Goal: Transaction & Acquisition: Subscribe to service/newsletter

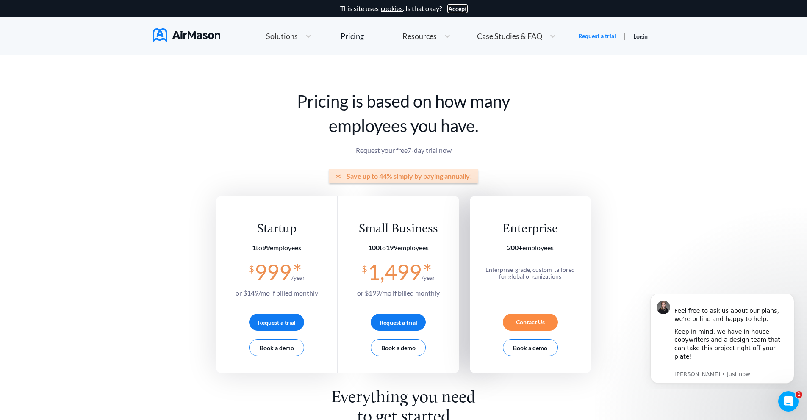
click at [460, 7] on button "Accept" at bounding box center [457, 9] width 19 height 7
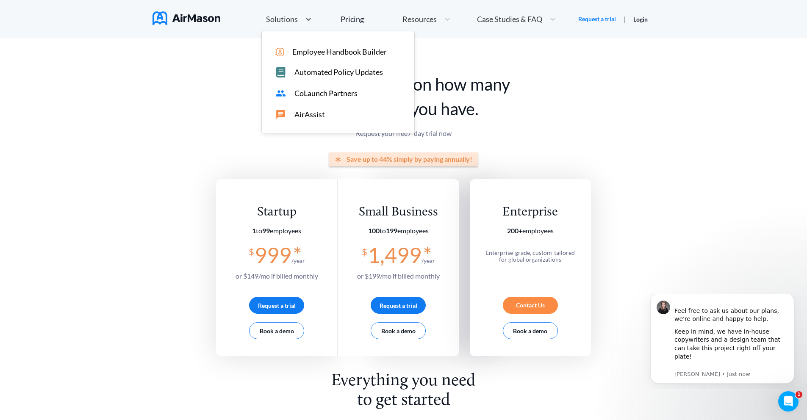
click at [282, 19] on span "Solutions" at bounding box center [282, 19] width 32 height 8
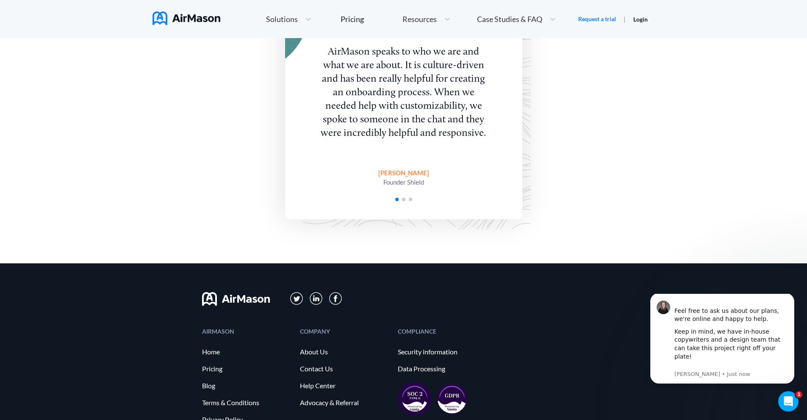
scroll to position [2014, 0]
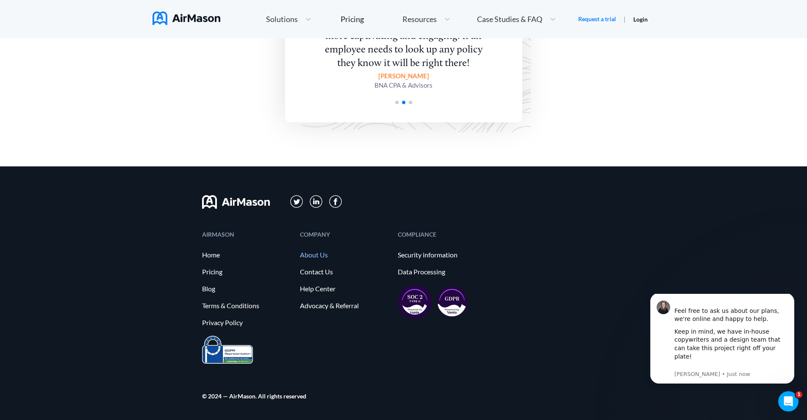
click at [309, 256] on link "About Us" at bounding box center [344, 255] width 89 height 8
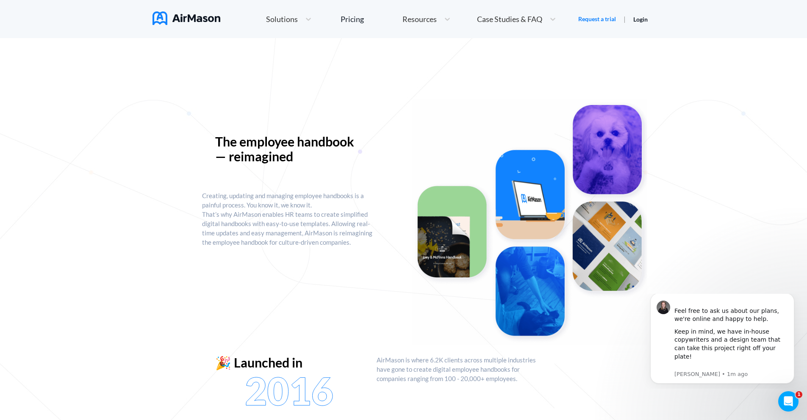
scroll to position [13, 0]
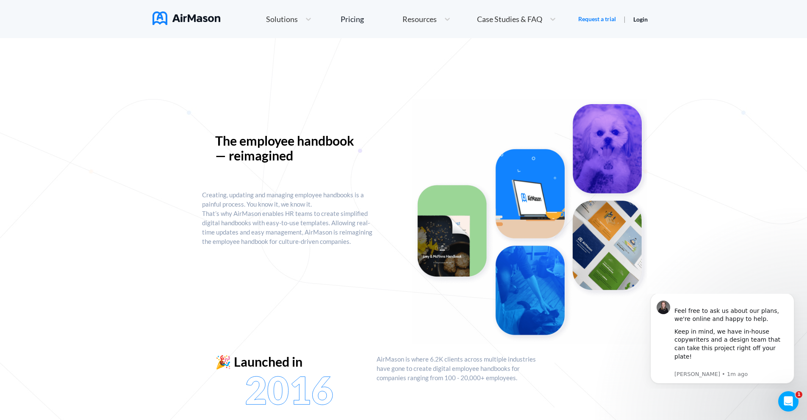
click at [302, 222] on p "Creating, updating and managing employee handbooks is a painful process. You kn…" at bounding box center [289, 218] width 175 height 56
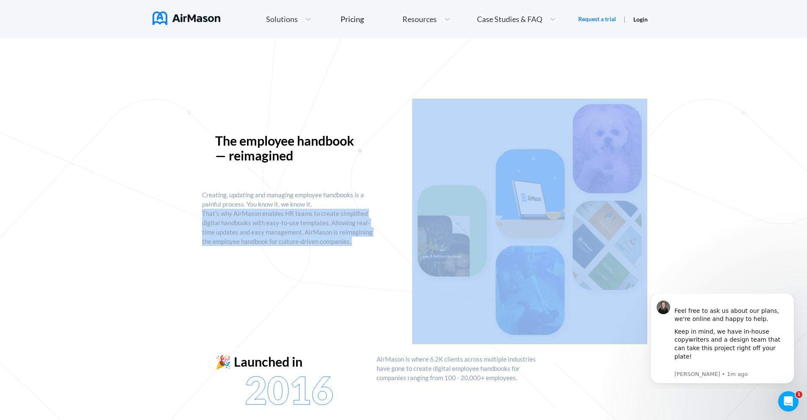
click at [302, 222] on p "Creating, updating and managing employee handbooks is a painful process. You kn…" at bounding box center [289, 218] width 175 height 56
click at [289, 223] on p "Creating, updating and managing employee handbooks is a painful process. You kn…" at bounding box center [289, 218] width 175 height 56
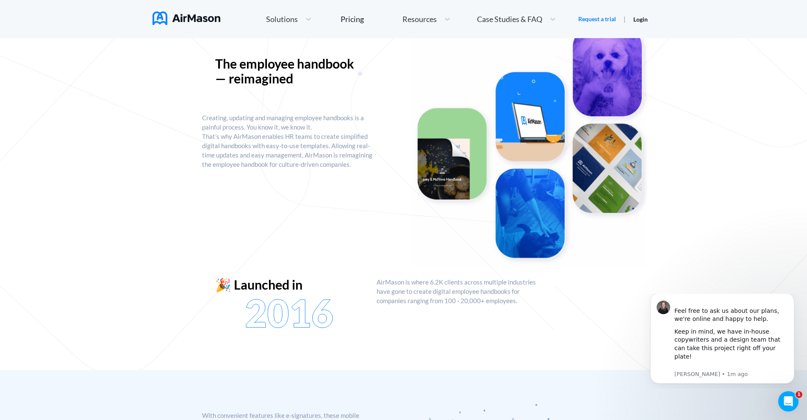
scroll to position [0, 0]
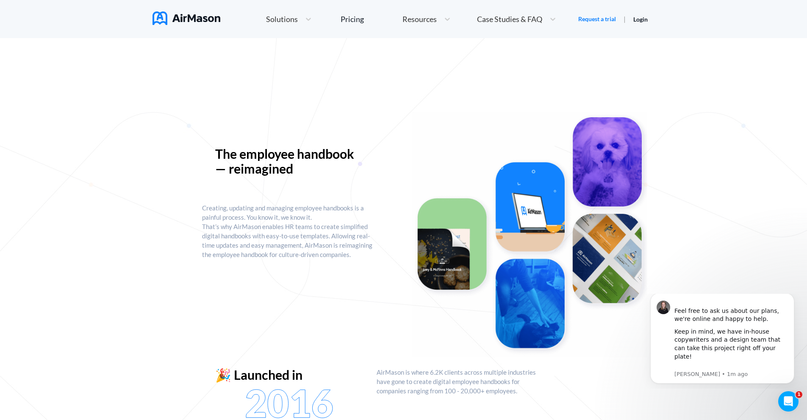
click at [413, 21] on span "Resources" at bounding box center [419, 19] width 34 height 8
click at [289, 17] on span "Solutions" at bounding box center [282, 19] width 32 height 8
click at [188, 21] on img at bounding box center [186, 18] width 68 height 14
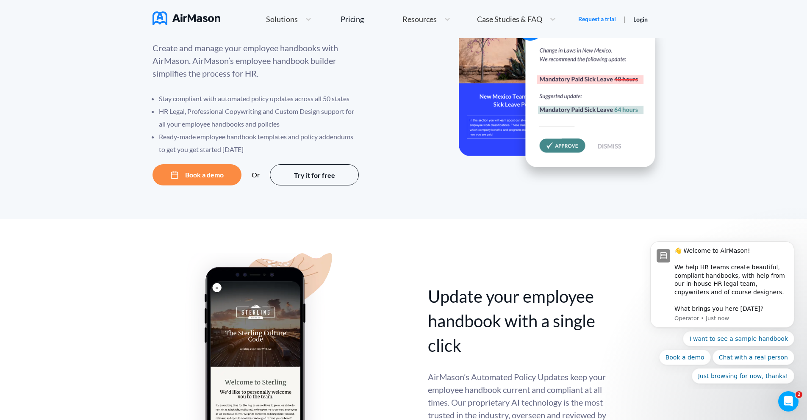
scroll to position [90, 0]
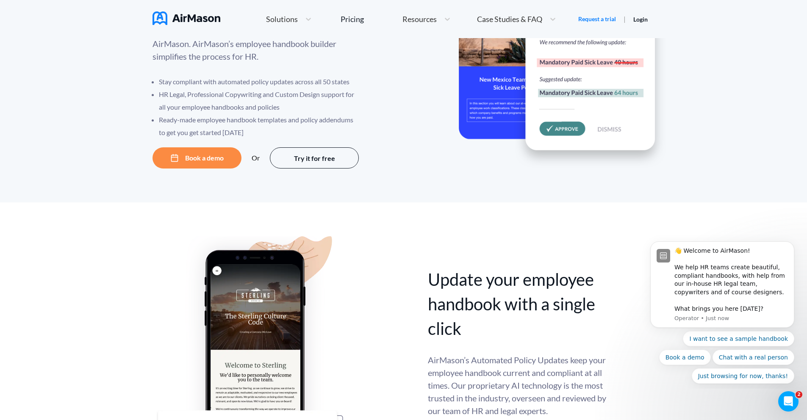
click at [193, 156] on button "Book a demo" at bounding box center [196, 157] width 89 height 21
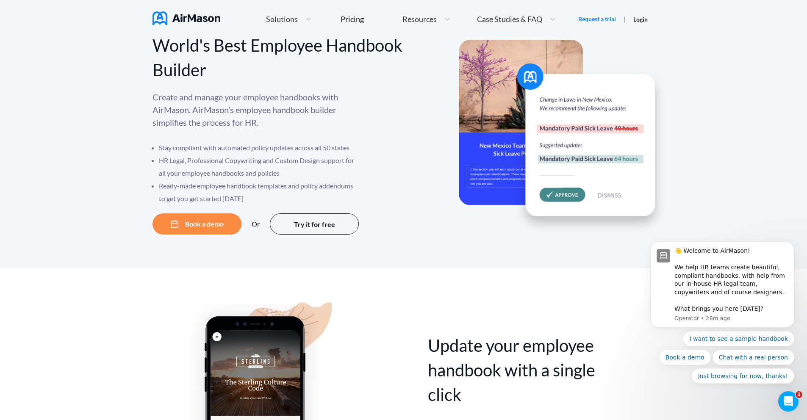
scroll to position [0, 0]
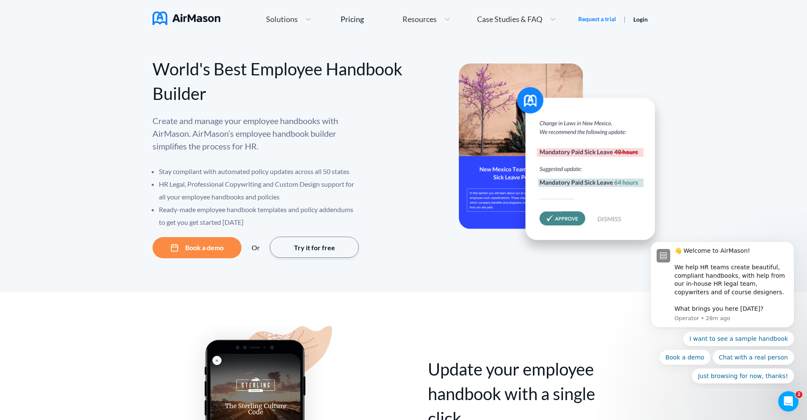
click at [315, 247] on button "Try it for free" at bounding box center [314, 247] width 89 height 21
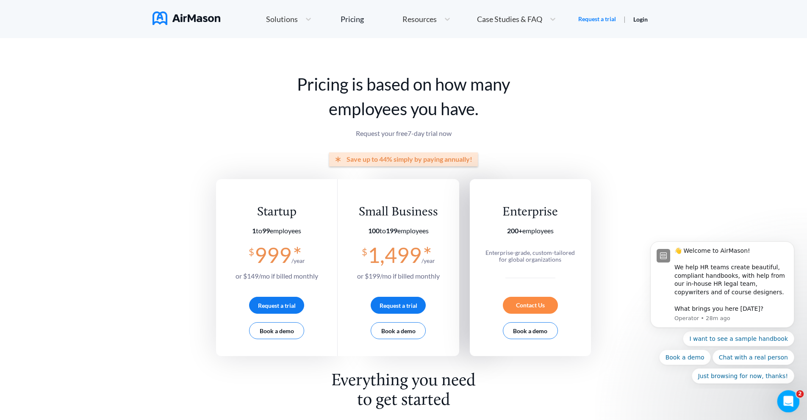
click at [788, 400] on icon "Open Intercom Messenger" at bounding box center [787, 400] width 6 height 7
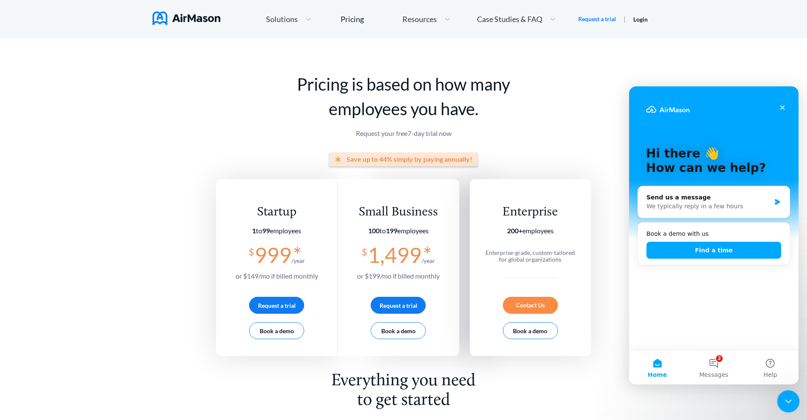
click at [788, 400] on icon "Close Intercom Messenger" at bounding box center [787, 400] width 6 height 3
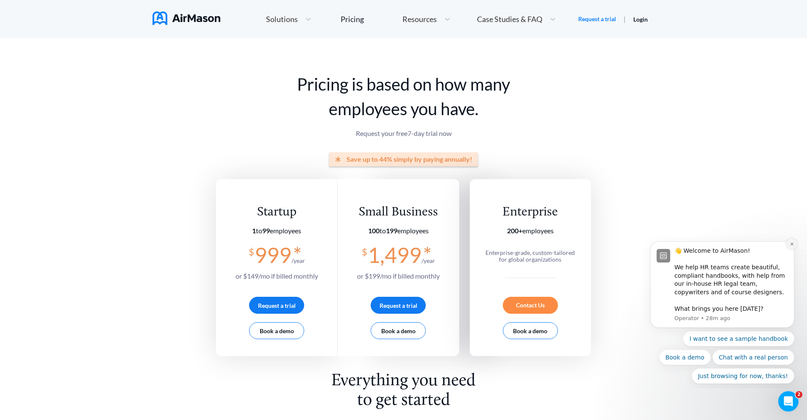
click at [792, 244] on icon "Dismiss notification" at bounding box center [792, 244] width 5 height 5
